Goal: Information Seeking & Learning: Find contact information

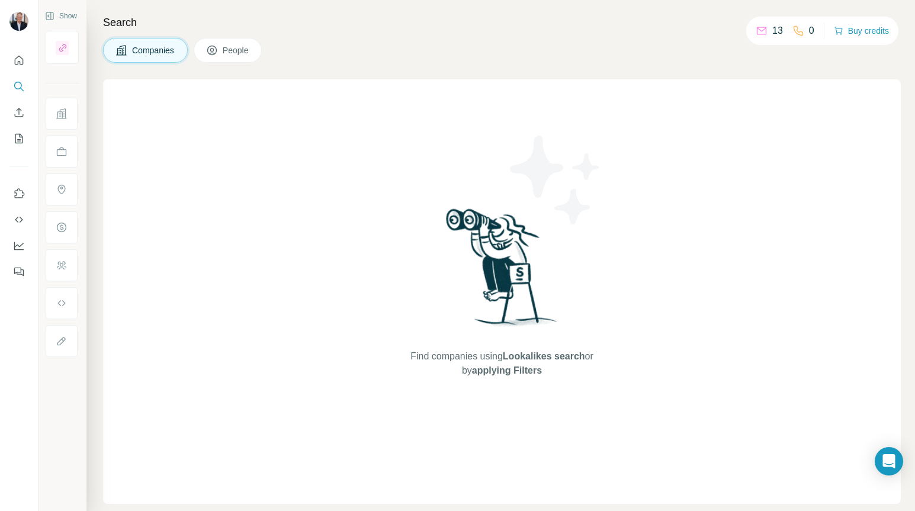
click at [149, 50] on span "Companies" at bounding box center [153, 50] width 43 height 12
click at [756, 31] on icon at bounding box center [762, 31] width 12 height 12
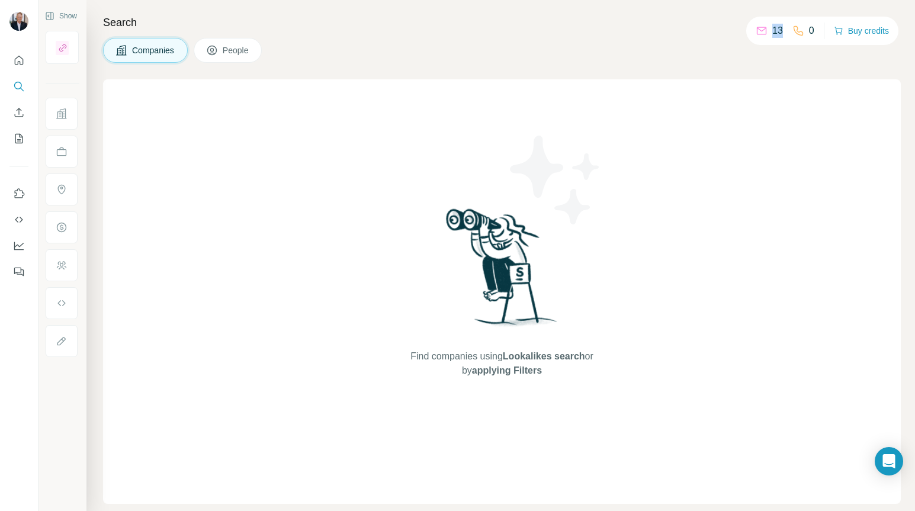
click at [756, 31] on icon at bounding box center [762, 31] width 12 height 12
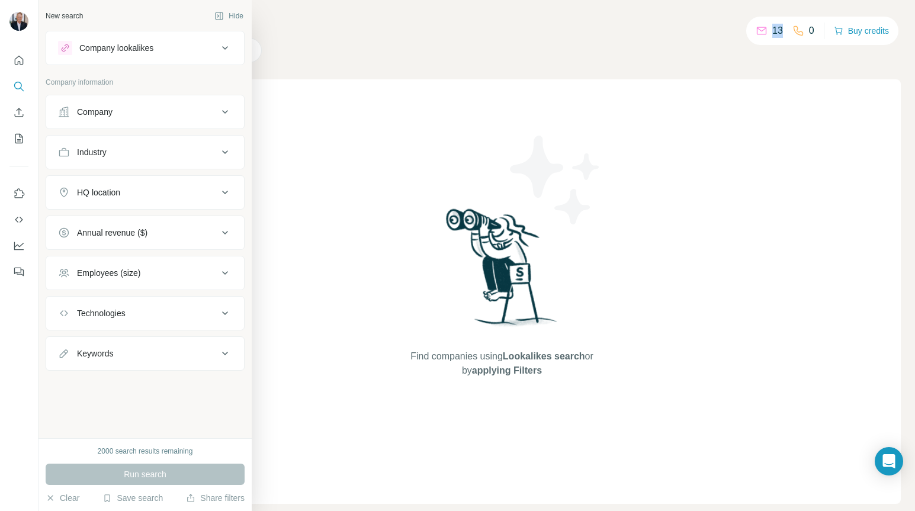
click at [226, 113] on icon at bounding box center [225, 112] width 14 height 14
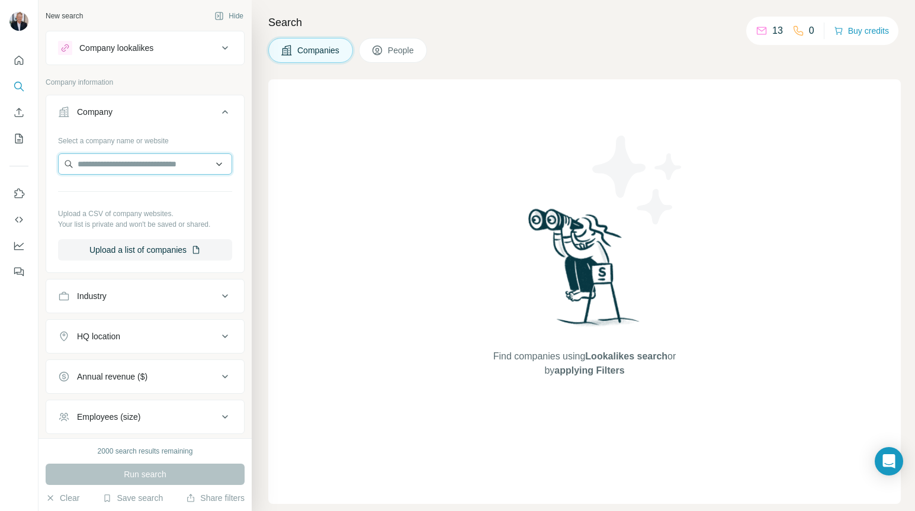
click at [127, 162] on input "text" at bounding box center [145, 163] width 174 height 21
type input "**********"
click at [165, 164] on input "**********" at bounding box center [145, 163] width 174 height 21
click at [182, 167] on input "**********" at bounding box center [145, 163] width 174 height 21
click at [150, 195] on div "No results" at bounding box center [145, 192] width 168 height 24
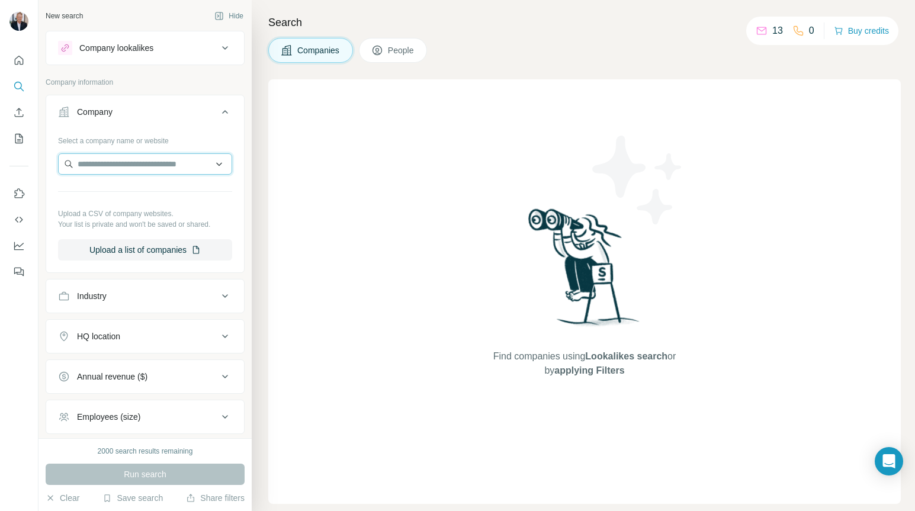
click at [173, 162] on input "text" at bounding box center [145, 163] width 174 height 21
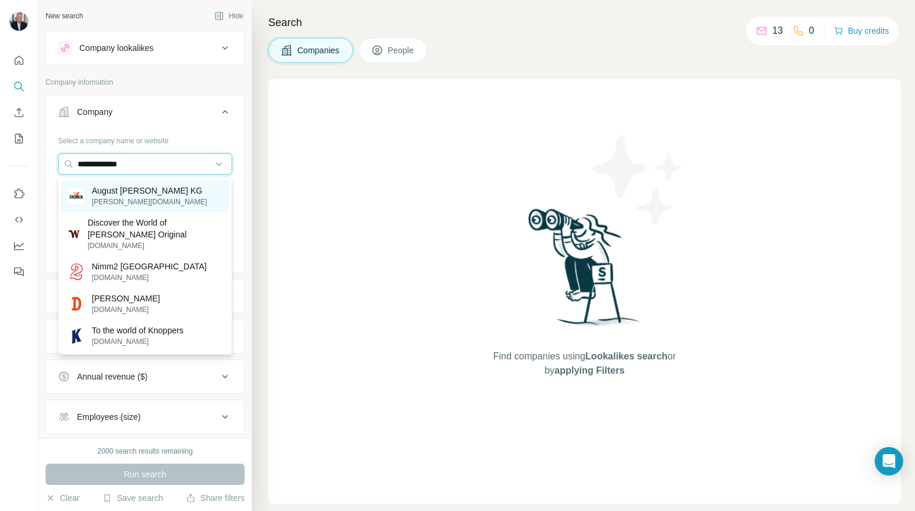
type input "**********"
click at [123, 189] on p "August [PERSON_NAME] KG" at bounding box center [149, 191] width 115 height 12
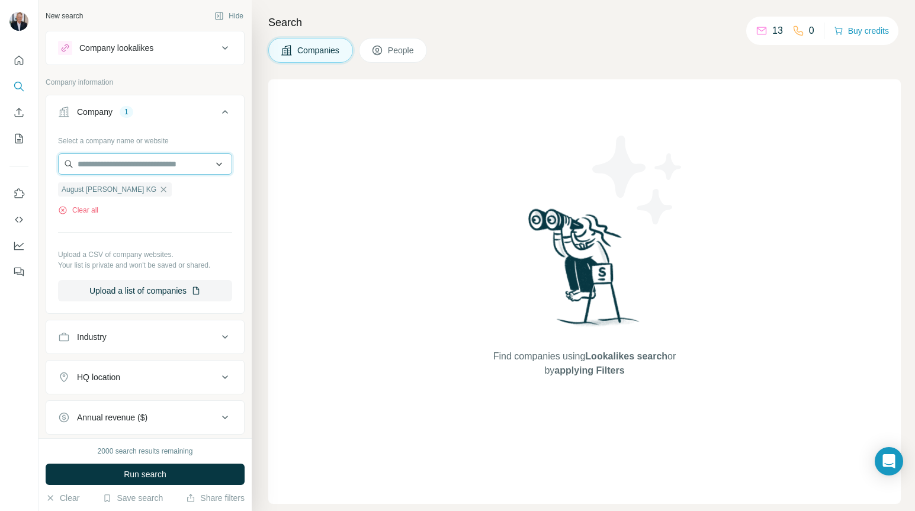
click at [117, 163] on input "text" at bounding box center [145, 163] width 174 height 21
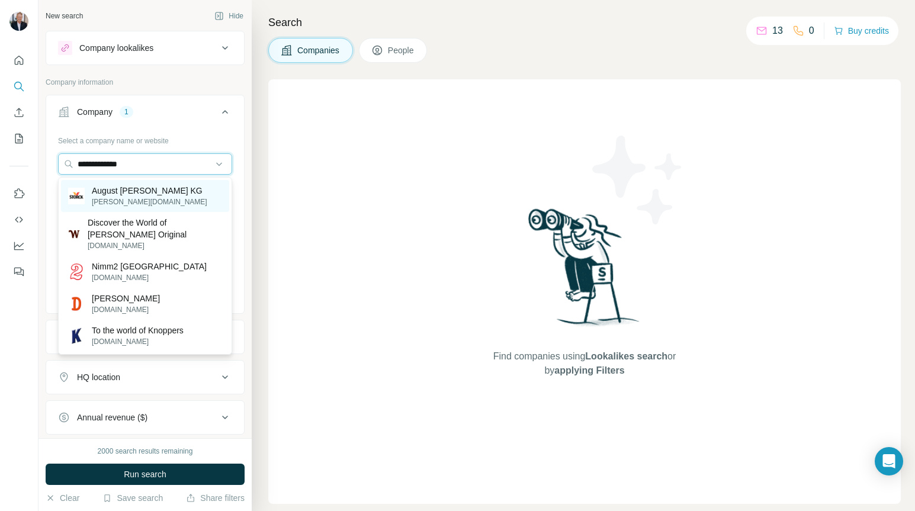
type input "**********"
click at [125, 195] on p "August [PERSON_NAME] KG" at bounding box center [149, 191] width 115 height 12
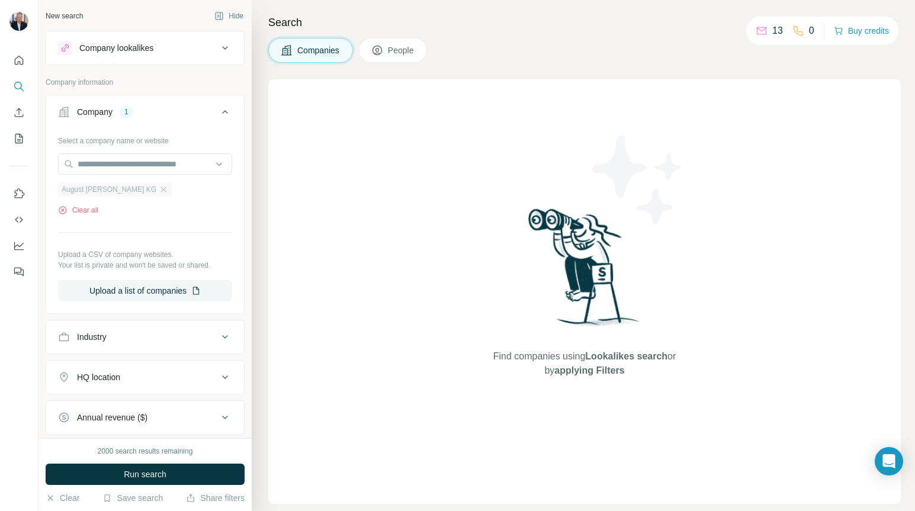
click at [107, 188] on span "August [PERSON_NAME] KG" at bounding box center [109, 189] width 95 height 11
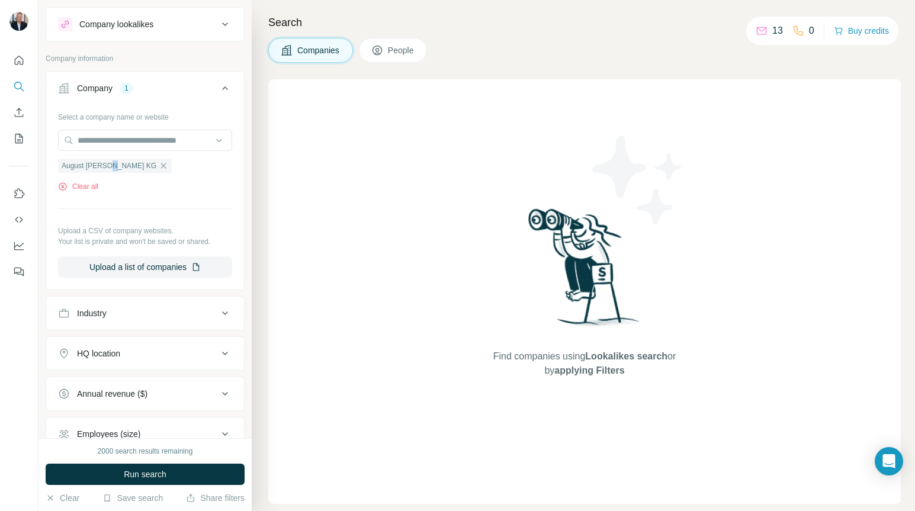
scroll to position [22, 0]
click at [145, 470] on span "Run search" at bounding box center [145, 475] width 43 height 12
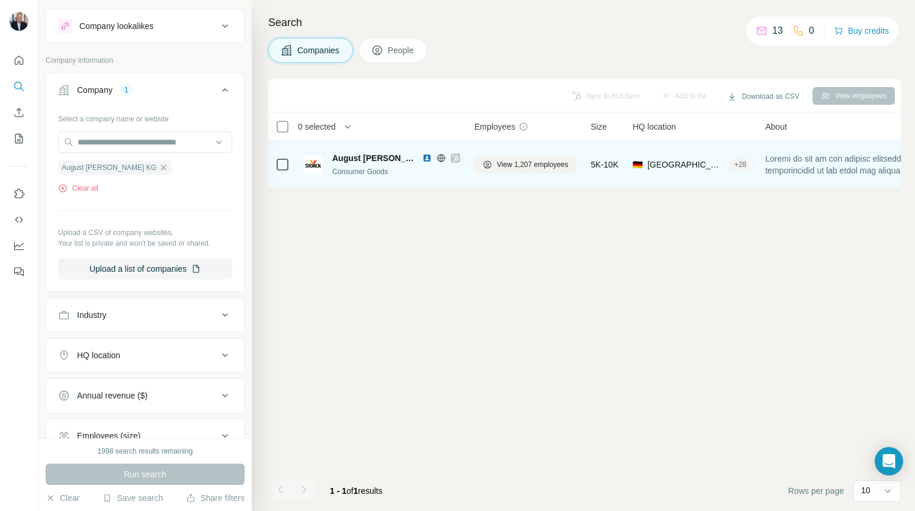
click at [373, 161] on span "August [PERSON_NAME] KG" at bounding box center [374, 158] width 84 height 12
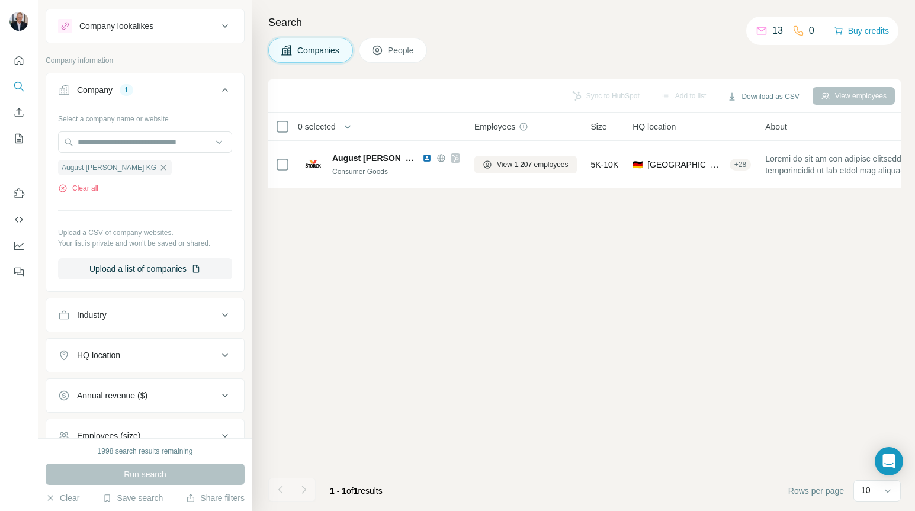
click at [406, 46] on span "People" at bounding box center [401, 50] width 27 height 12
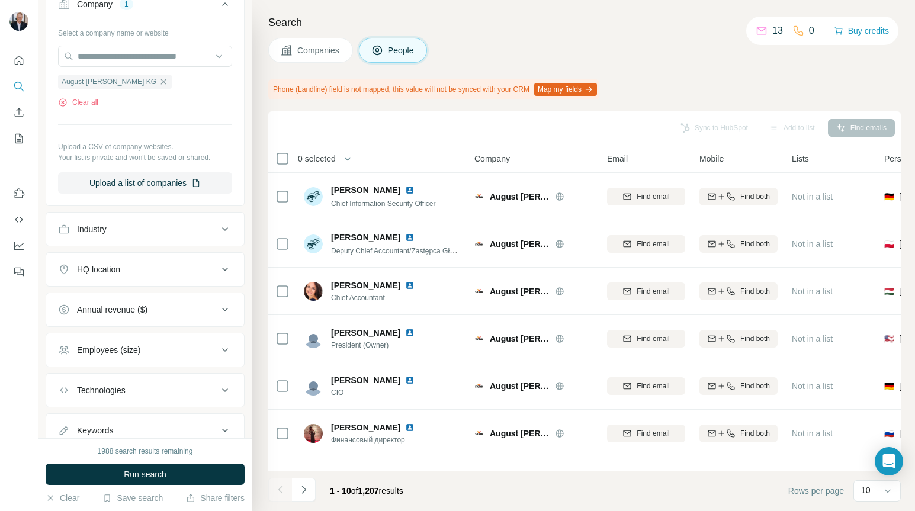
scroll to position [335, 0]
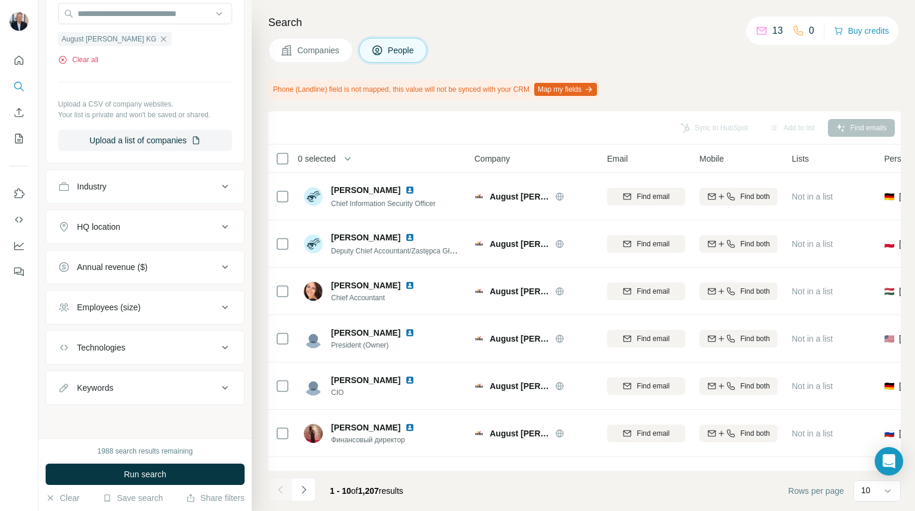
click at [63, 60] on icon "button" at bounding box center [62, 59] width 3 height 3
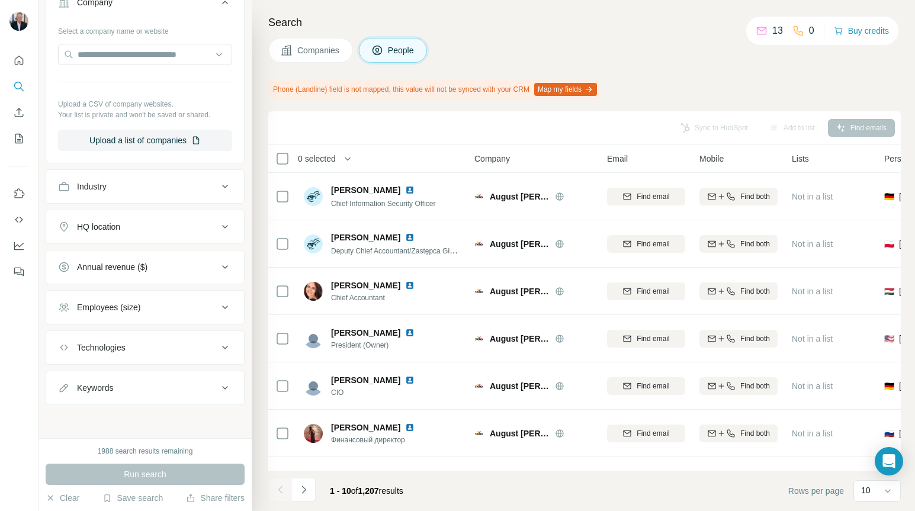
scroll to position [294, 0]
click at [87, 60] on input "text" at bounding box center [145, 54] width 174 height 21
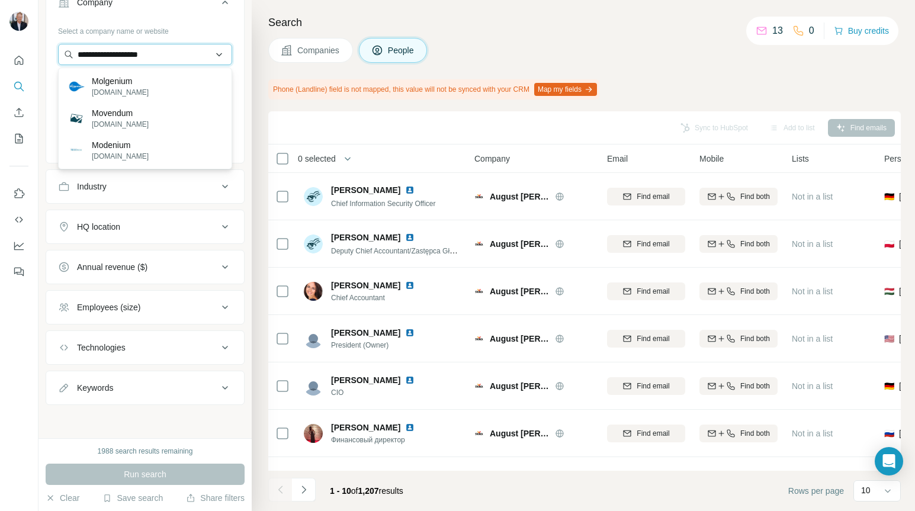
type input "**********"
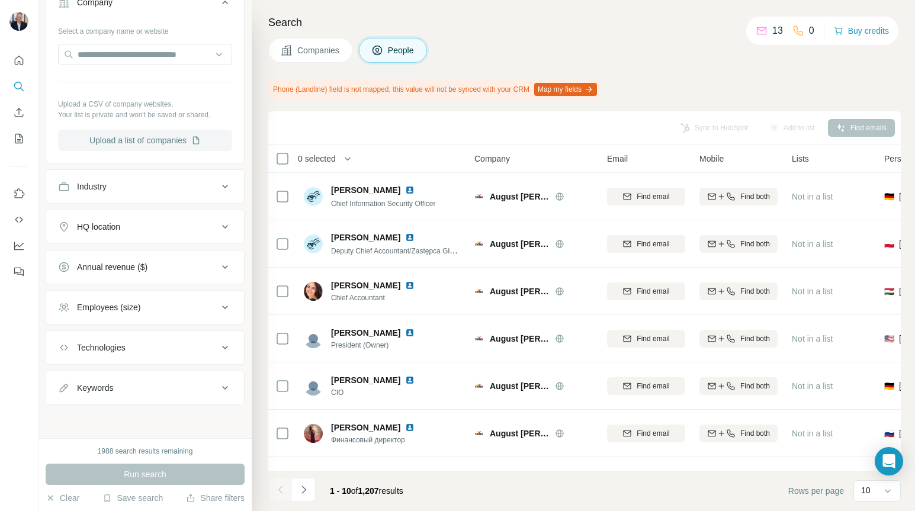
click at [111, 142] on button "Upload a list of companies" at bounding box center [145, 140] width 174 height 21
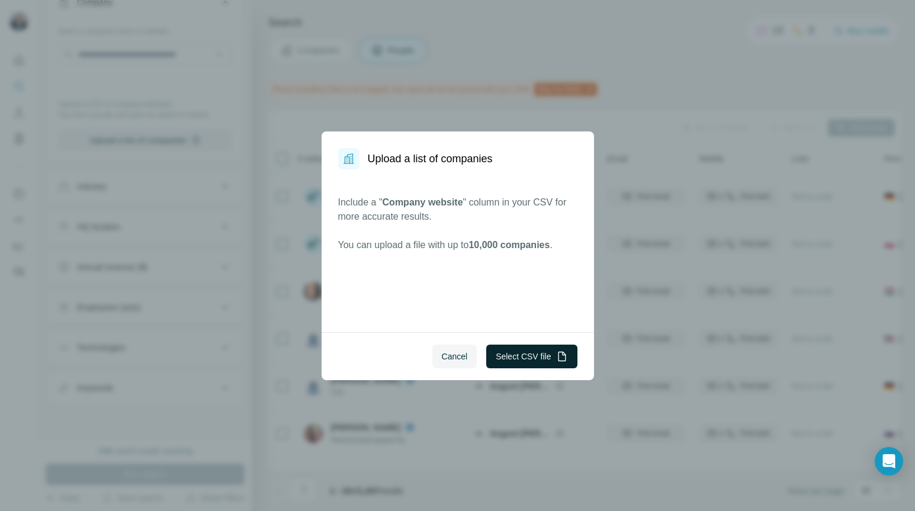
click at [519, 355] on button "Select CSV file" at bounding box center [531, 357] width 91 height 24
click at [446, 360] on span "Cancel" at bounding box center [455, 357] width 26 height 12
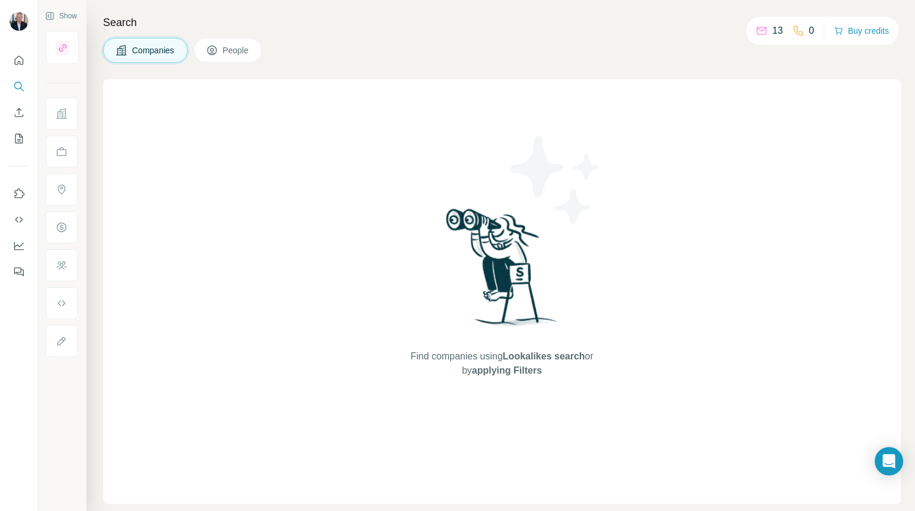
click at [156, 50] on span "Companies" at bounding box center [153, 50] width 43 height 12
click at [152, 44] on button "Companies" at bounding box center [145, 50] width 85 height 25
click at [148, 53] on span "Companies" at bounding box center [153, 50] width 43 height 12
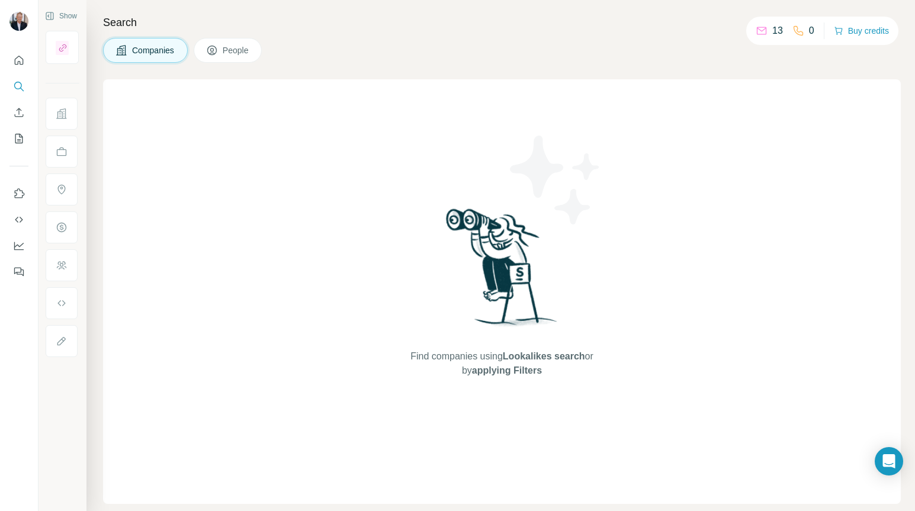
click at [148, 53] on span "Companies" at bounding box center [153, 50] width 43 height 12
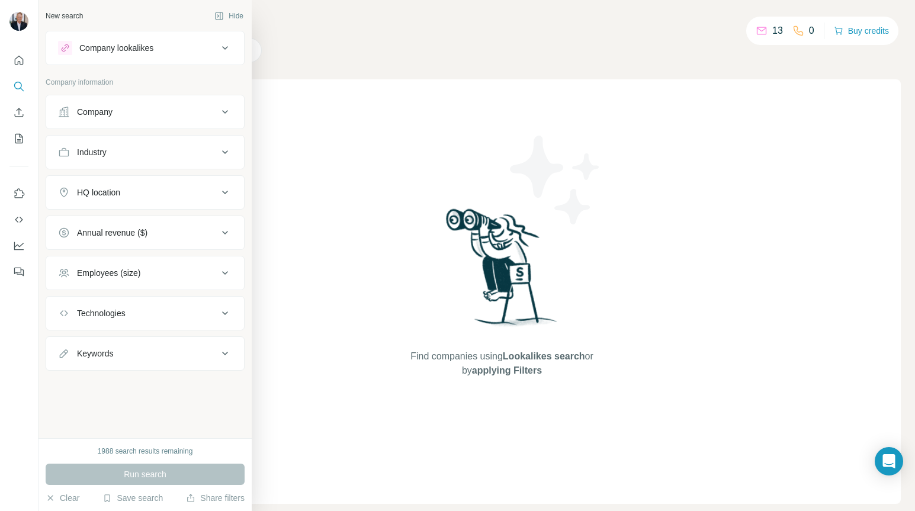
click at [227, 113] on icon at bounding box center [225, 112] width 14 height 14
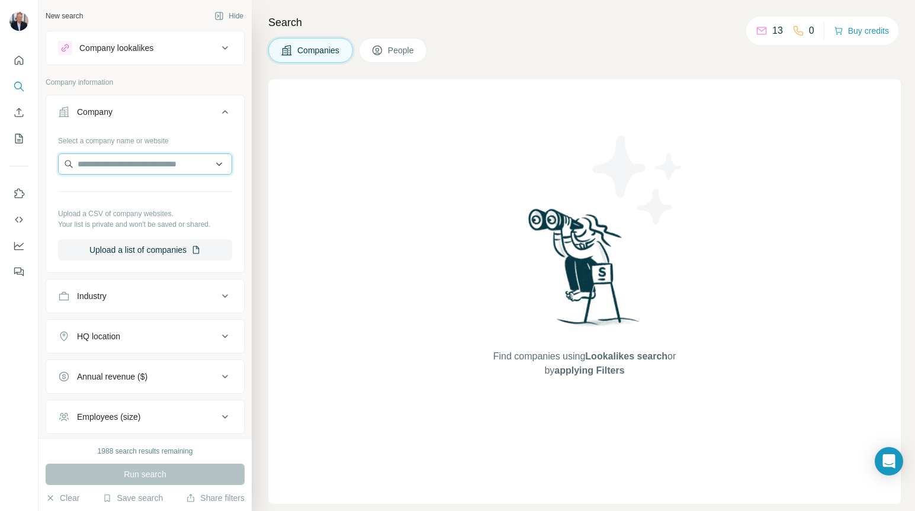
click at [120, 159] on input "text" at bounding box center [145, 163] width 174 height 21
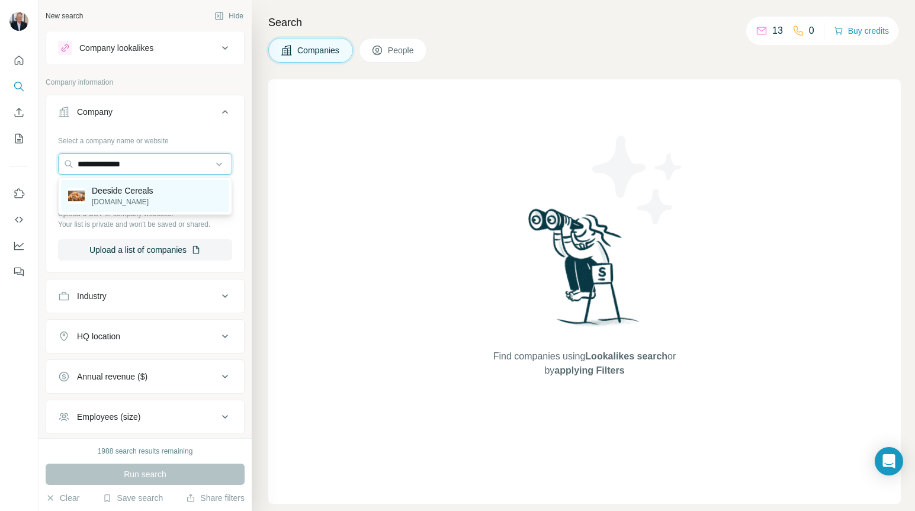
type input "**********"
click at [126, 197] on p "deesidecereals.co.uk" at bounding box center [123, 202] width 62 height 11
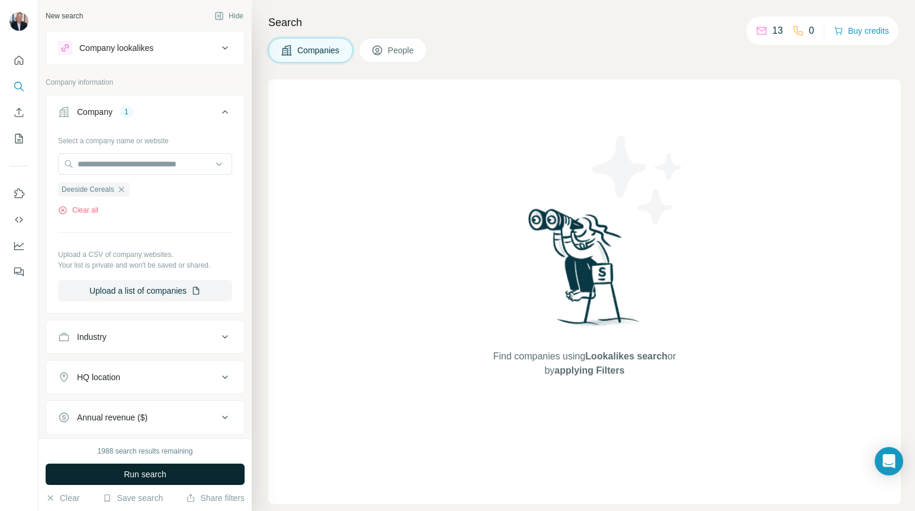
click at [136, 474] on span "Run search" at bounding box center [145, 475] width 43 height 12
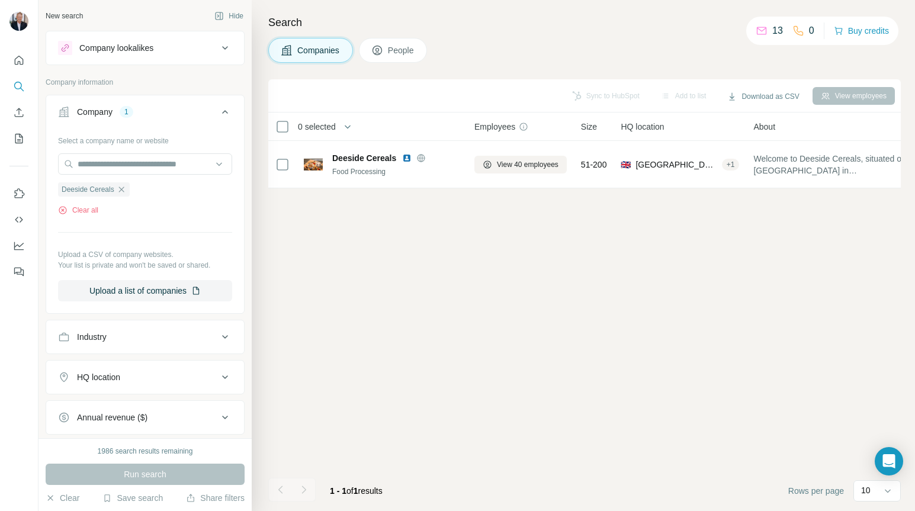
click at [397, 47] on span "People" at bounding box center [401, 50] width 27 height 12
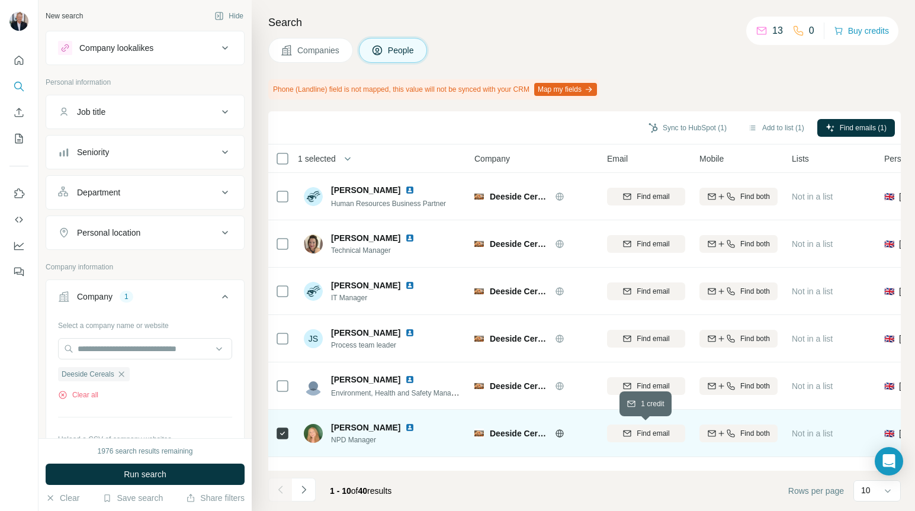
click at [644, 436] on span "Find email" at bounding box center [653, 433] width 33 height 11
click at [646, 437] on div "Email not found" at bounding box center [646, 433] width 78 height 33
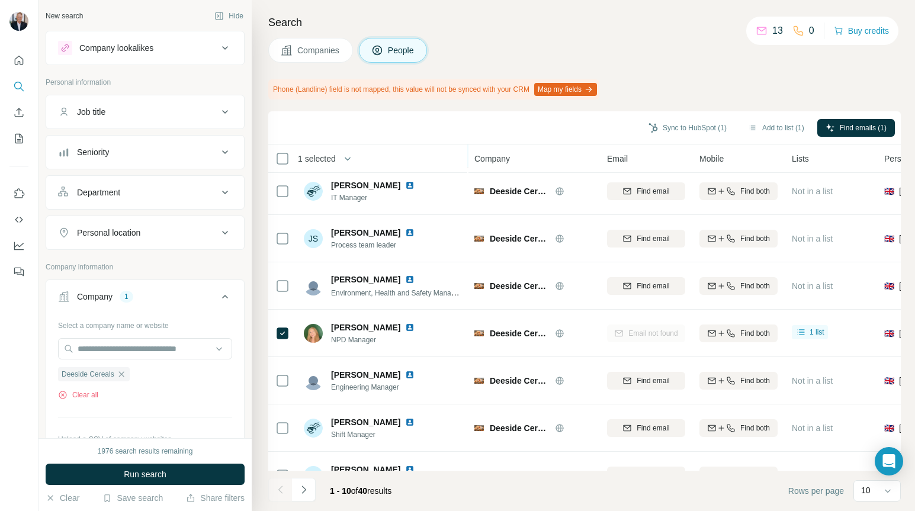
scroll to position [108, 0]
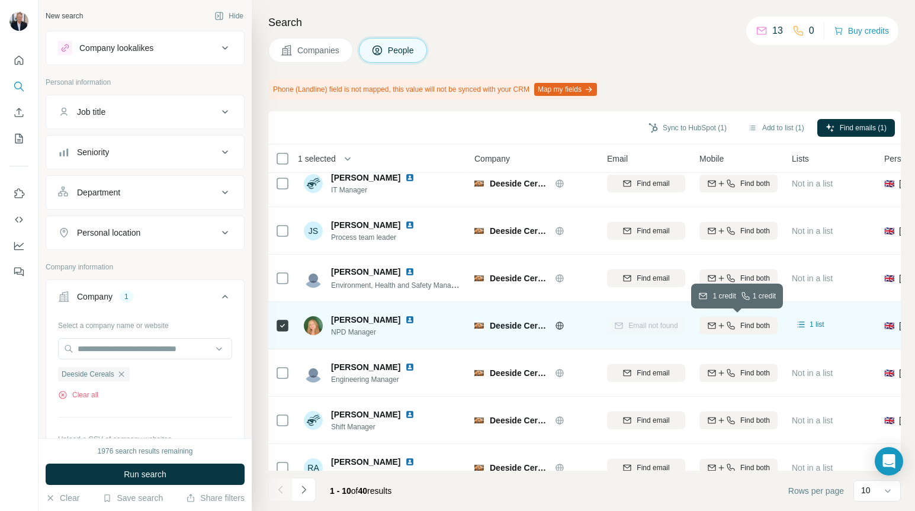
click at [730, 327] on icon "button" at bounding box center [730, 325] width 9 height 9
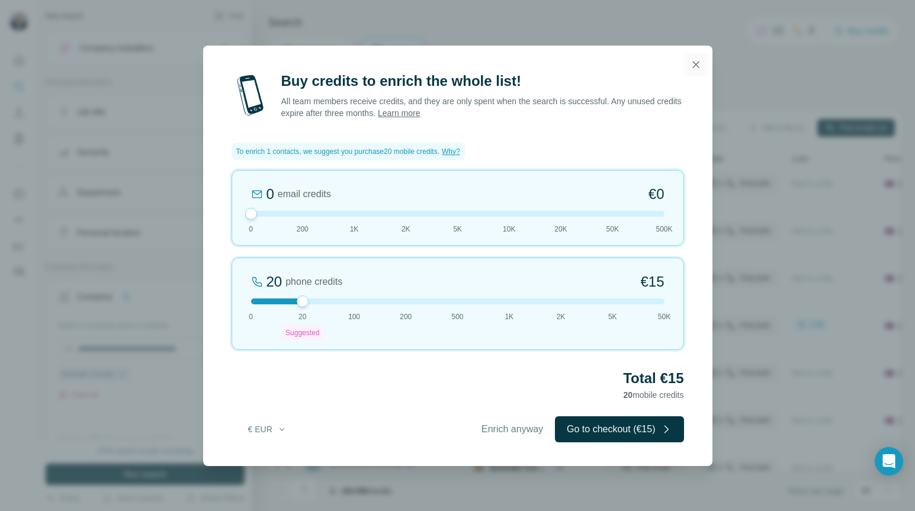
click at [698, 66] on icon "button" at bounding box center [696, 65] width 12 height 12
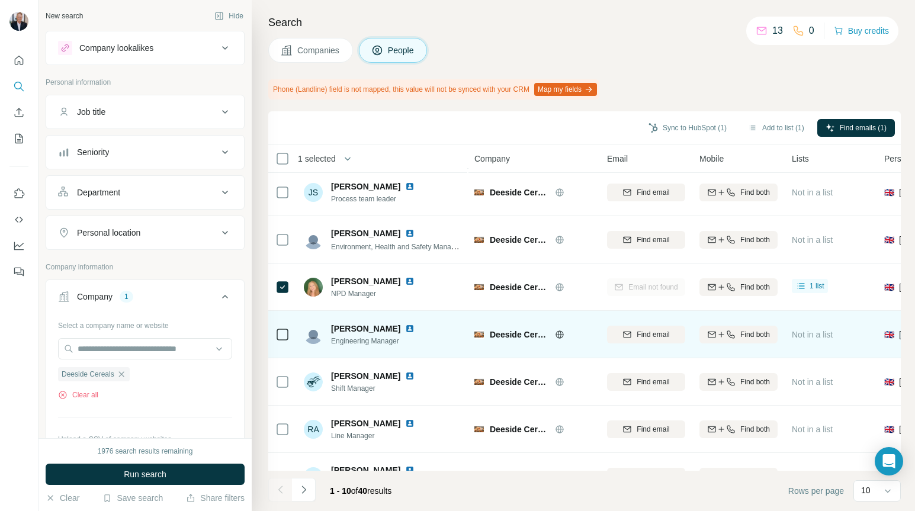
scroll to position [176, 0]
